Goal: Obtain resource: Download file/media

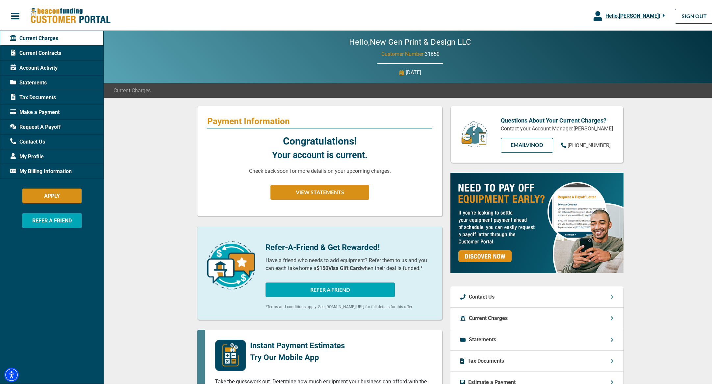
click at [48, 53] on span "Current Contracts" at bounding box center [35, 52] width 51 height 8
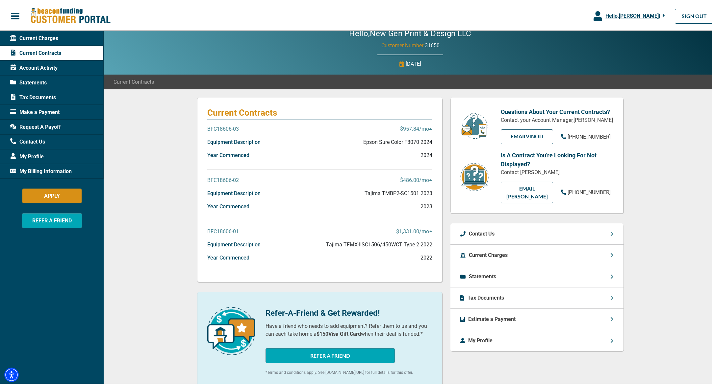
scroll to position [13, 0]
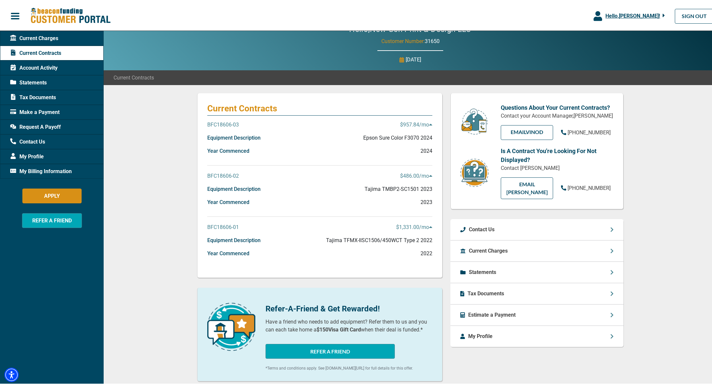
click at [482, 267] on p "Statements" at bounding box center [482, 271] width 27 height 8
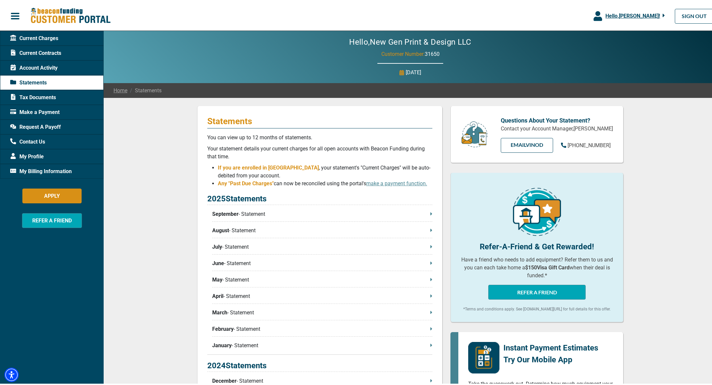
click at [251, 216] on p "September - Statement" at bounding box center [322, 213] width 220 height 8
click at [39, 97] on span "Tax Documents" at bounding box center [33, 96] width 46 height 8
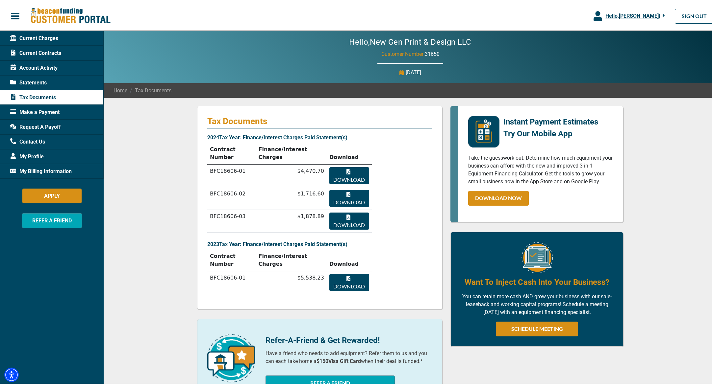
click at [343, 177] on button "Download" at bounding box center [349, 174] width 40 height 17
click at [36, 66] on span "Account Activity" at bounding box center [33, 67] width 47 height 8
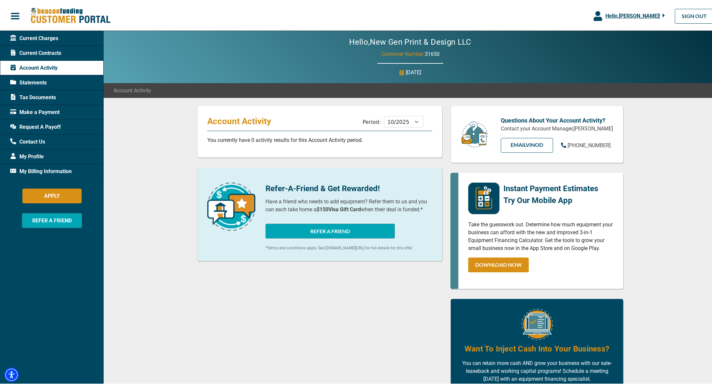
click at [36, 54] on span "Current Contracts" at bounding box center [35, 52] width 51 height 8
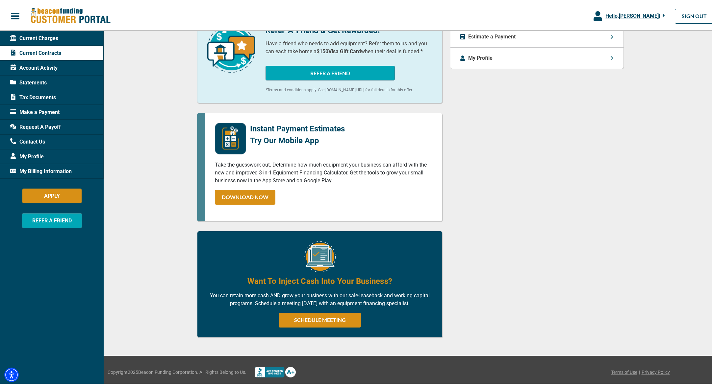
scroll to position [88, 0]
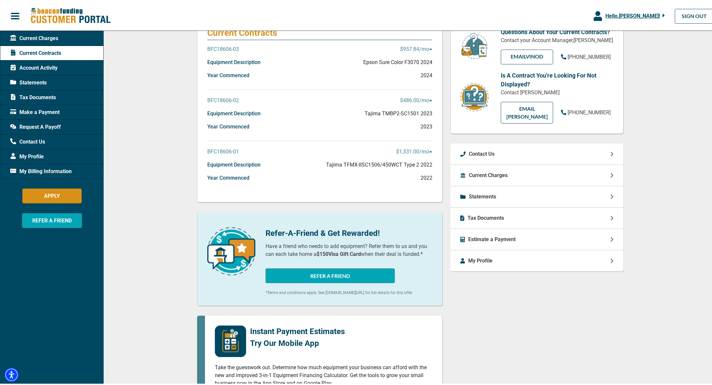
click at [42, 124] on span "Request A Payoff" at bounding box center [35, 126] width 51 height 8
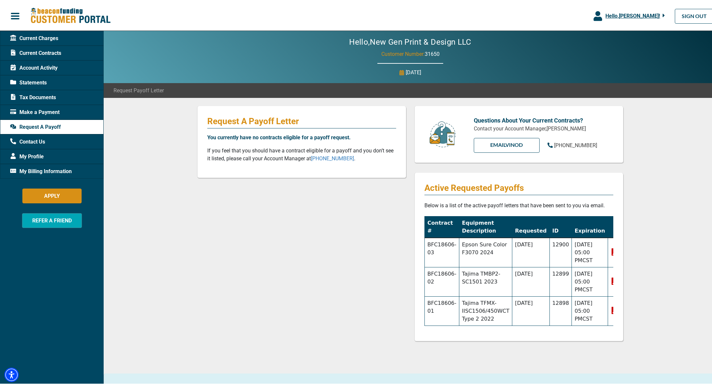
scroll to position [89, 0]
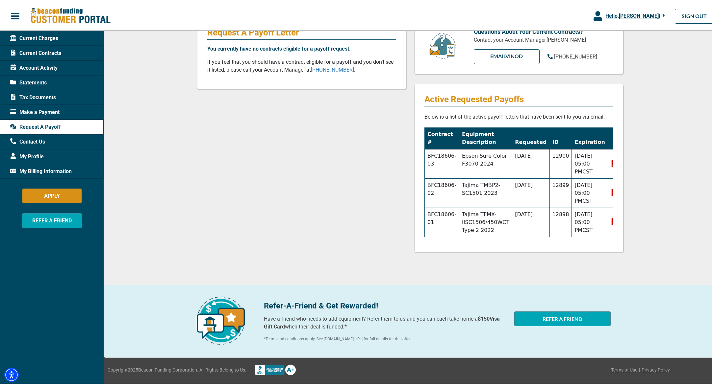
click at [611, 163] on icon at bounding box center [614, 162] width 6 height 7
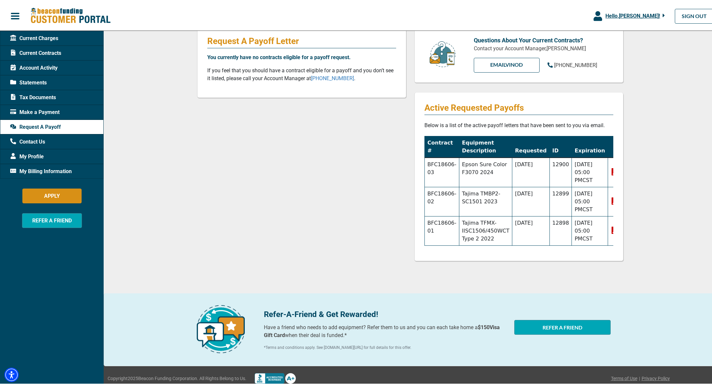
click at [41, 53] on span "Current Contracts" at bounding box center [35, 52] width 51 height 8
